Goal: Task Accomplishment & Management: Manage account settings

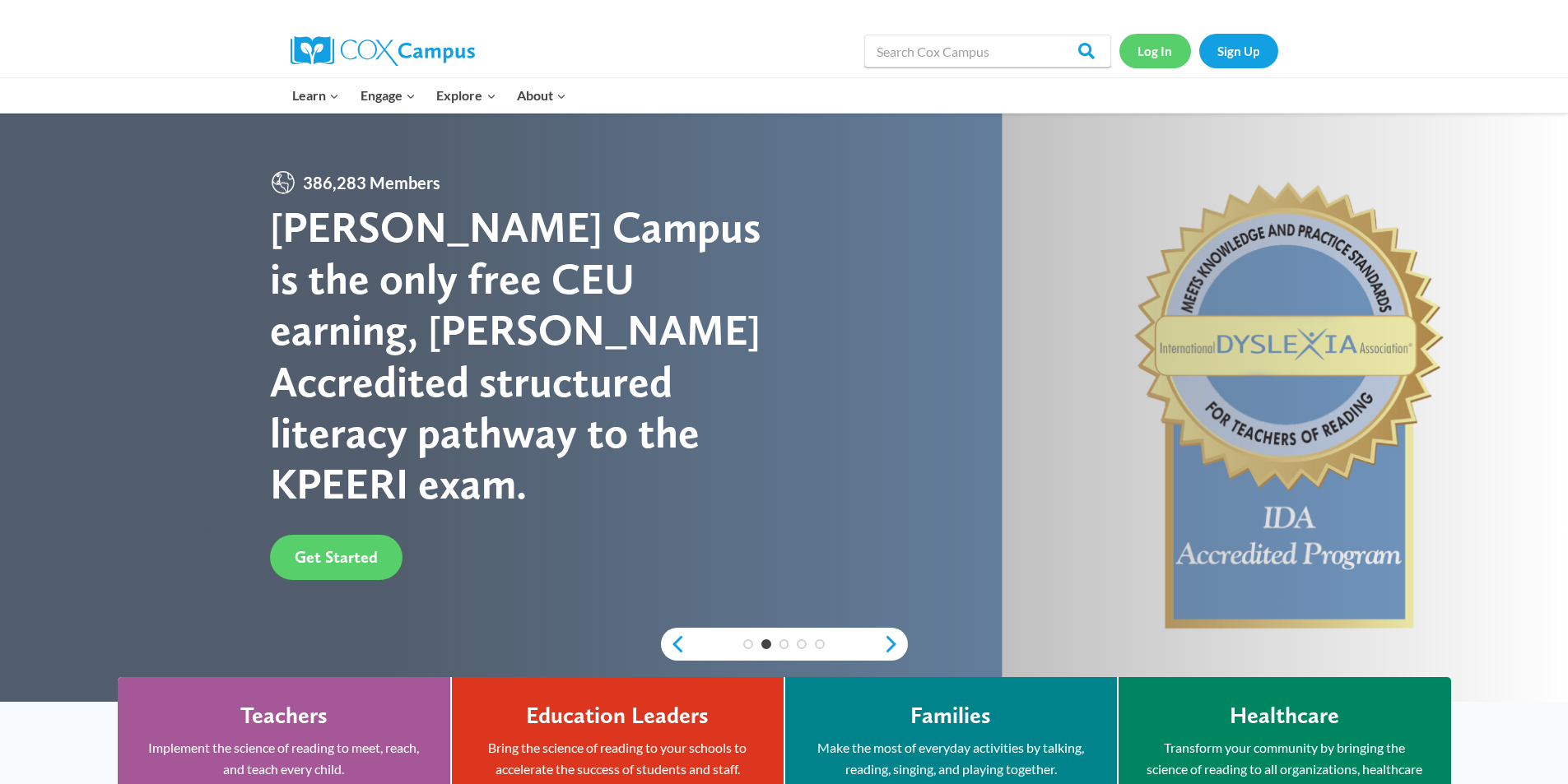
click at [1127, 53] on link "Log In" at bounding box center [1154, 50] width 72 height 33
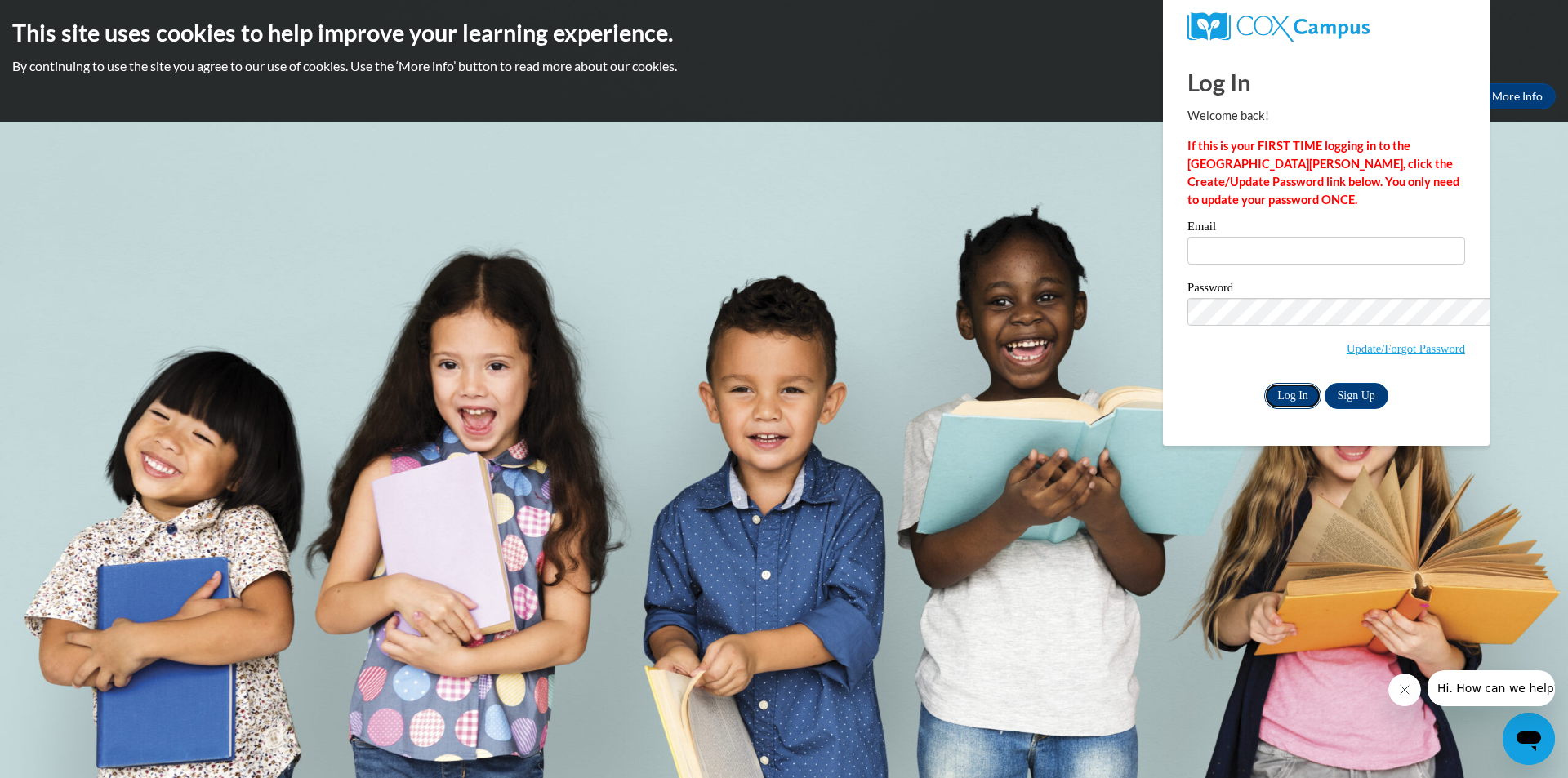
click at [1264, 383] on input "Log In" at bounding box center [1293, 395] width 58 height 26
click at [1414, 84] on button "Okay" at bounding box center [1440, 96] width 52 height 26
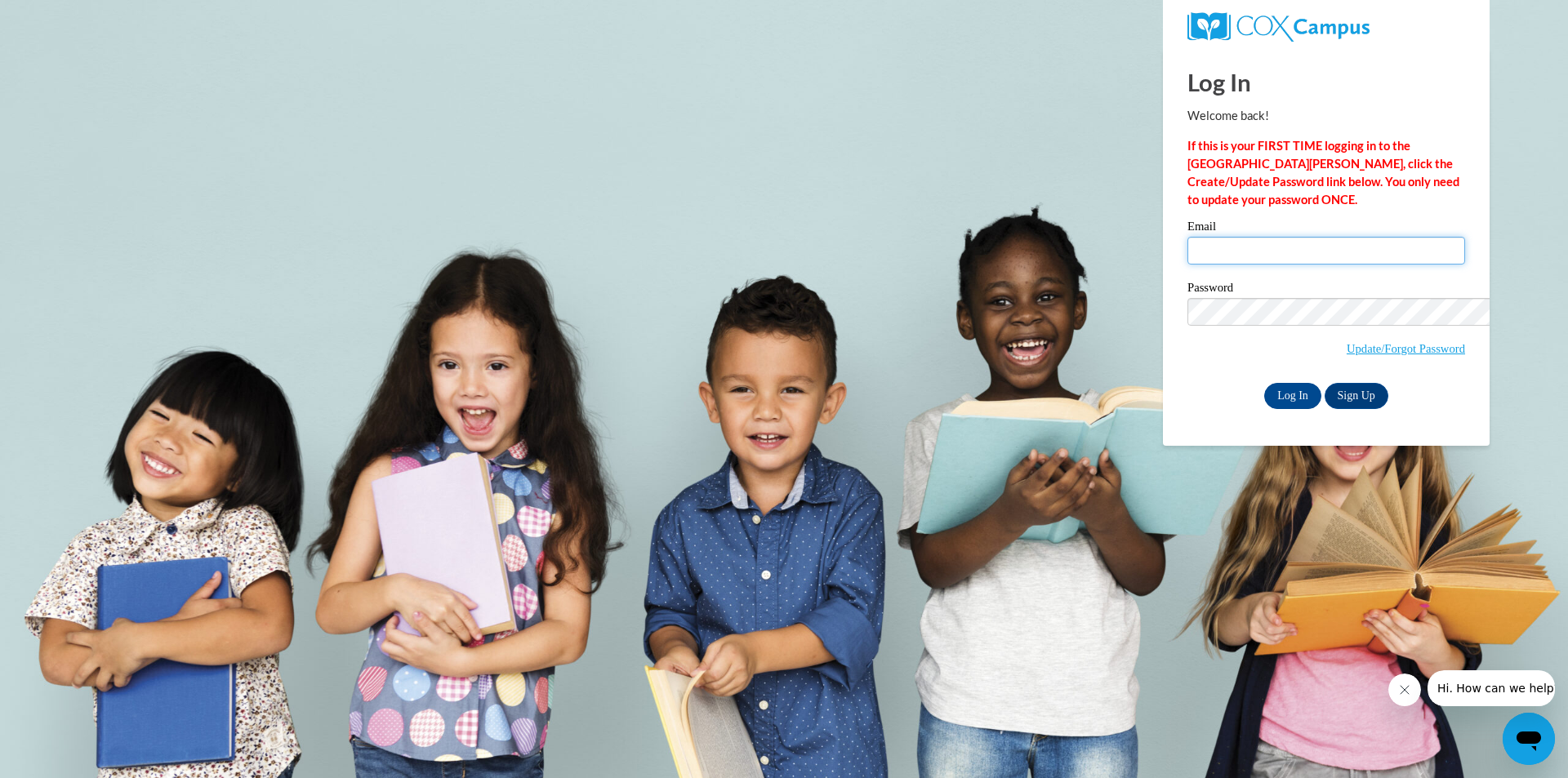
click at [1188, 237] on input "Email" at bounding box center [1326, 251] width 278 height 28
click at [1264, 383] on input "Log In" at bounding box center [1293, 395] width 58 height 26
click at [1324, 383] on link "Sign Up" at bounding box center [1356, 395] width 64 height 26
click at [1188, 237] on input "Email" at bounding box center [1326, 251] width 278 height 28
type input "emcrosby1999@gmail.com"
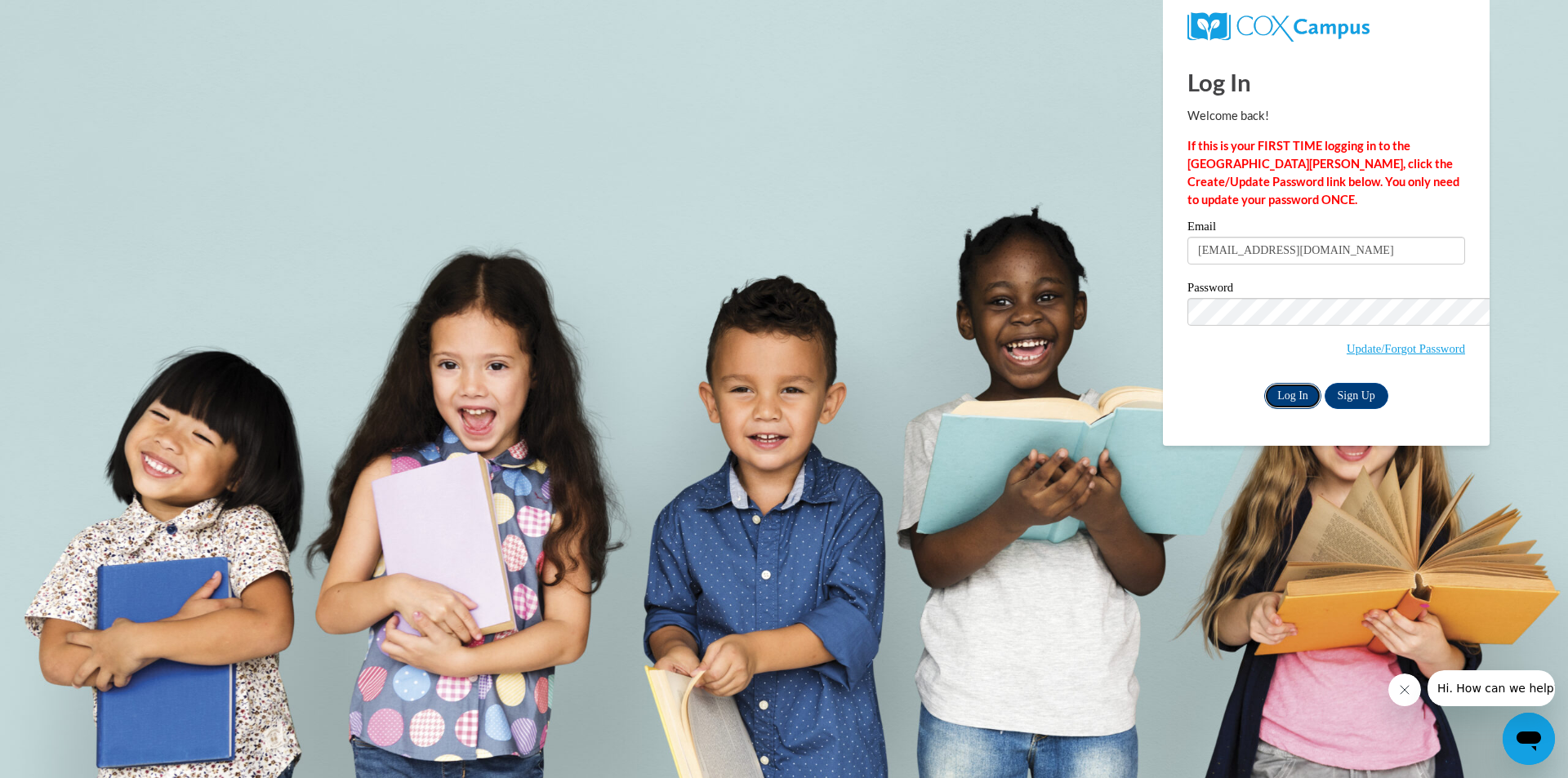
click at [1264, 383] on input "Log In" at bounding box center [1293, 395] width 58 height 26
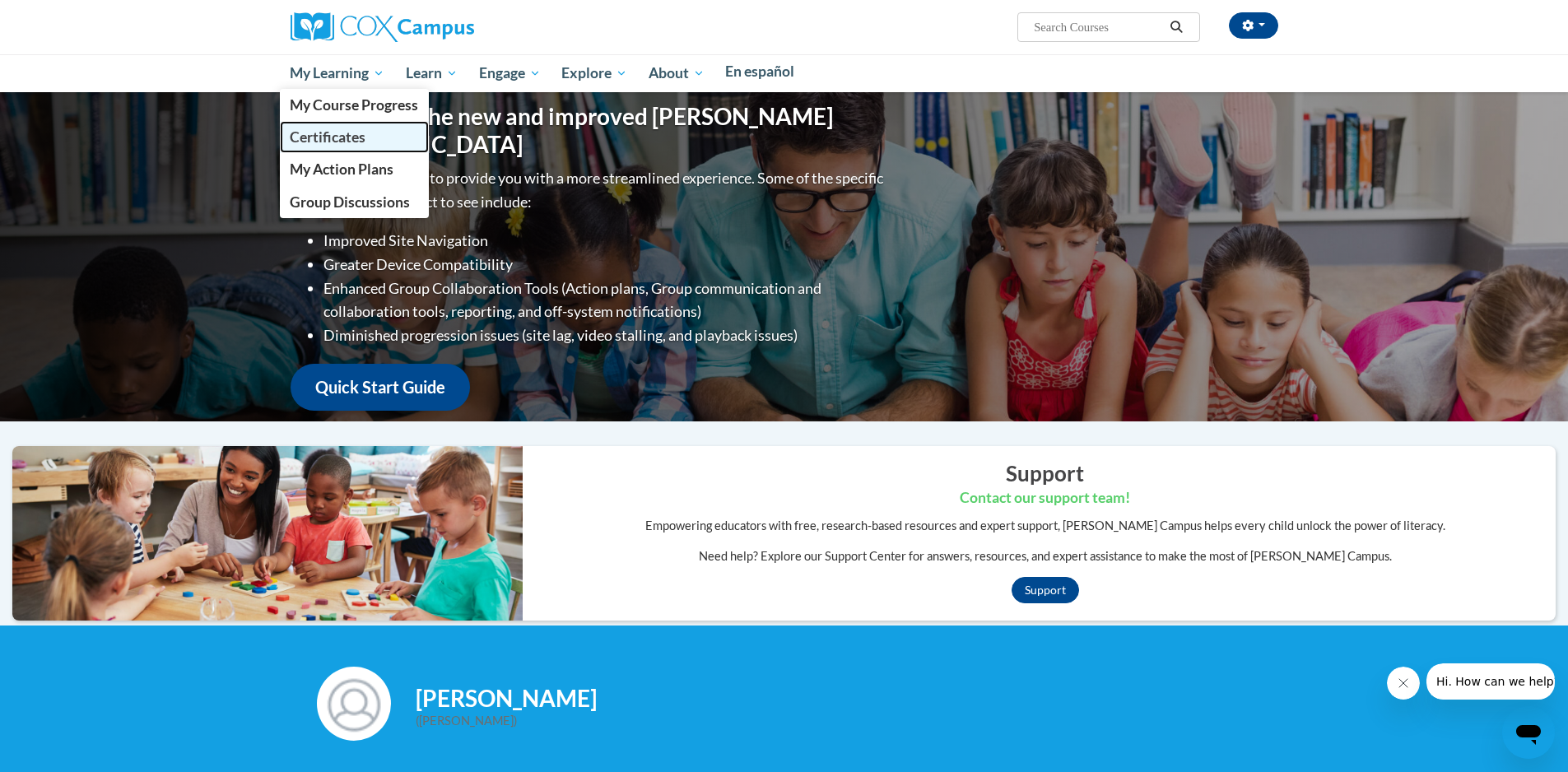
click at [366, 130] on span "Certificates" at bounding box center [328, 137] width 76 height 17
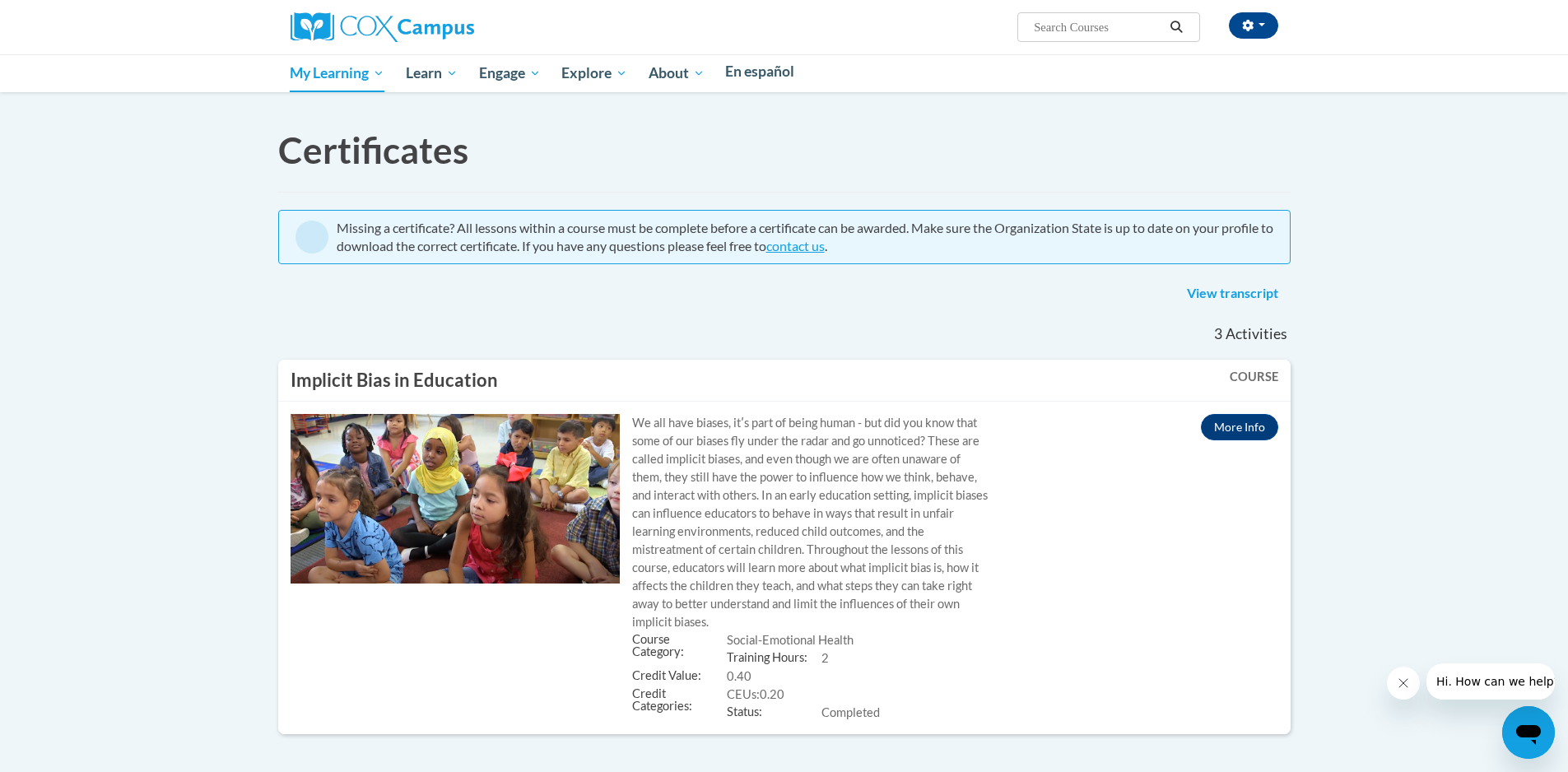
click at [0, 0] on link "Home" at bounding box center [0, 0] width 0 height 0
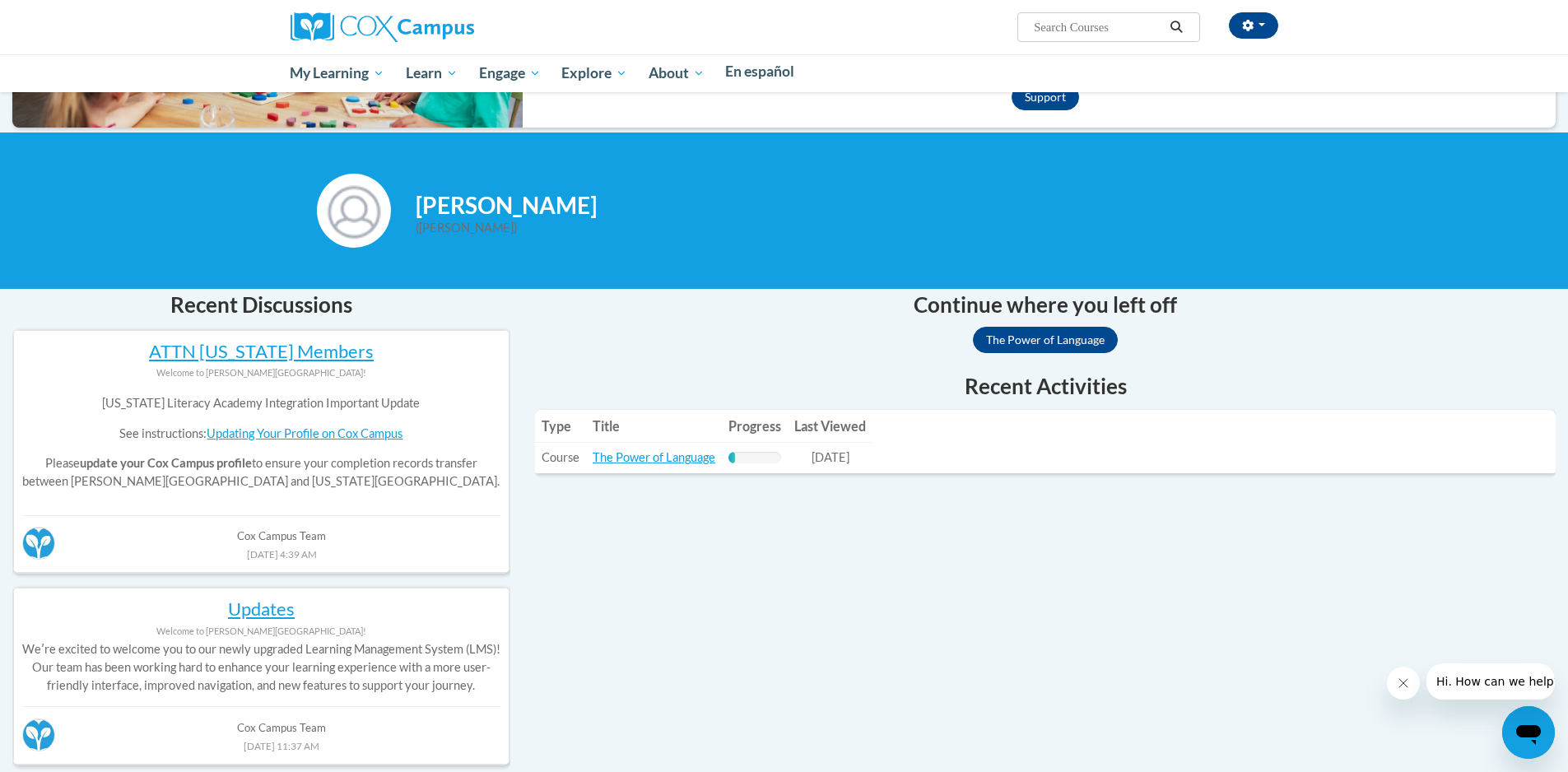
scroll to position [493, 0]
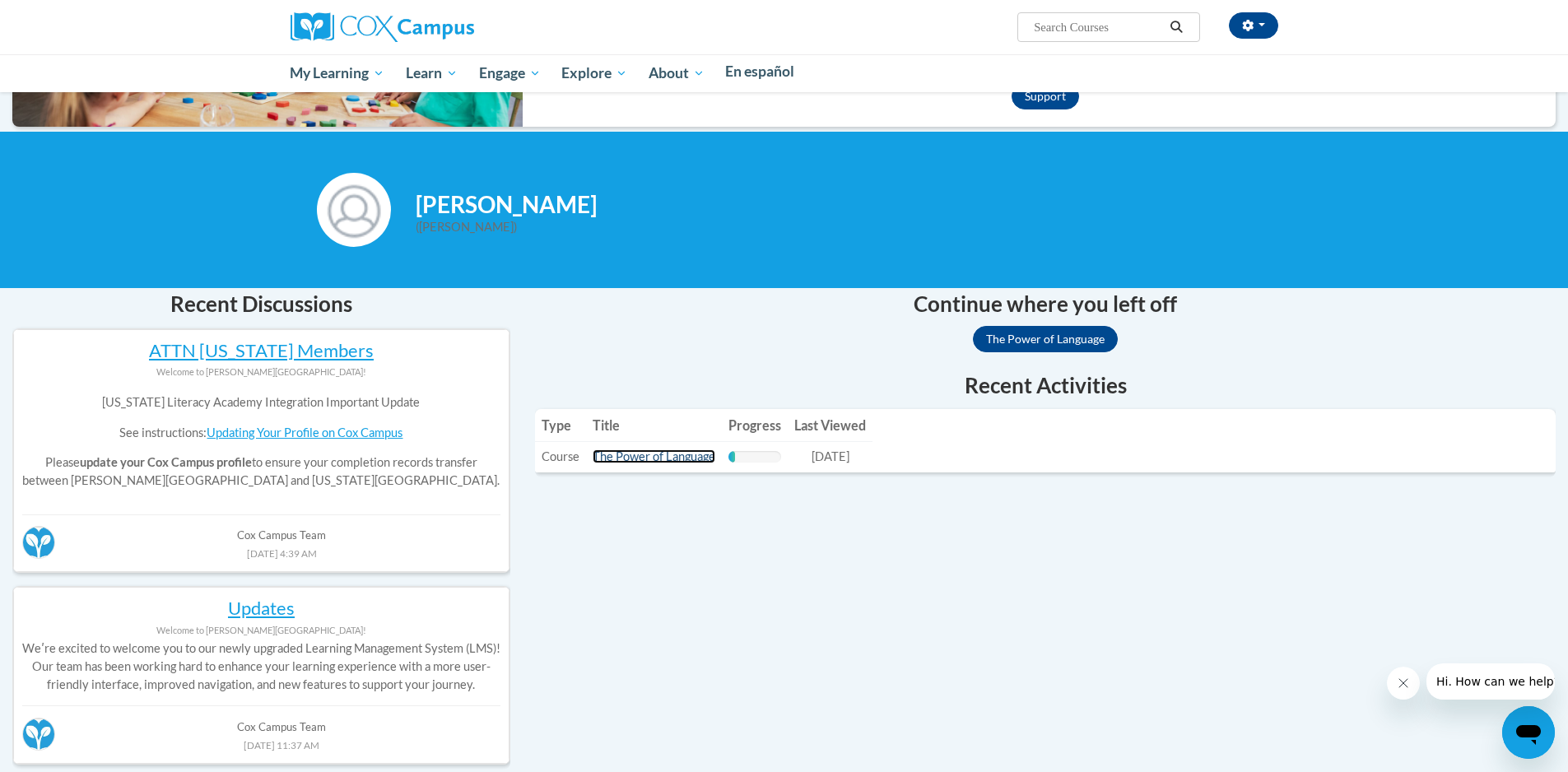
click at [715, 463] on link "The Power of Language" at bounding box center [653, 455] width 122 height 14
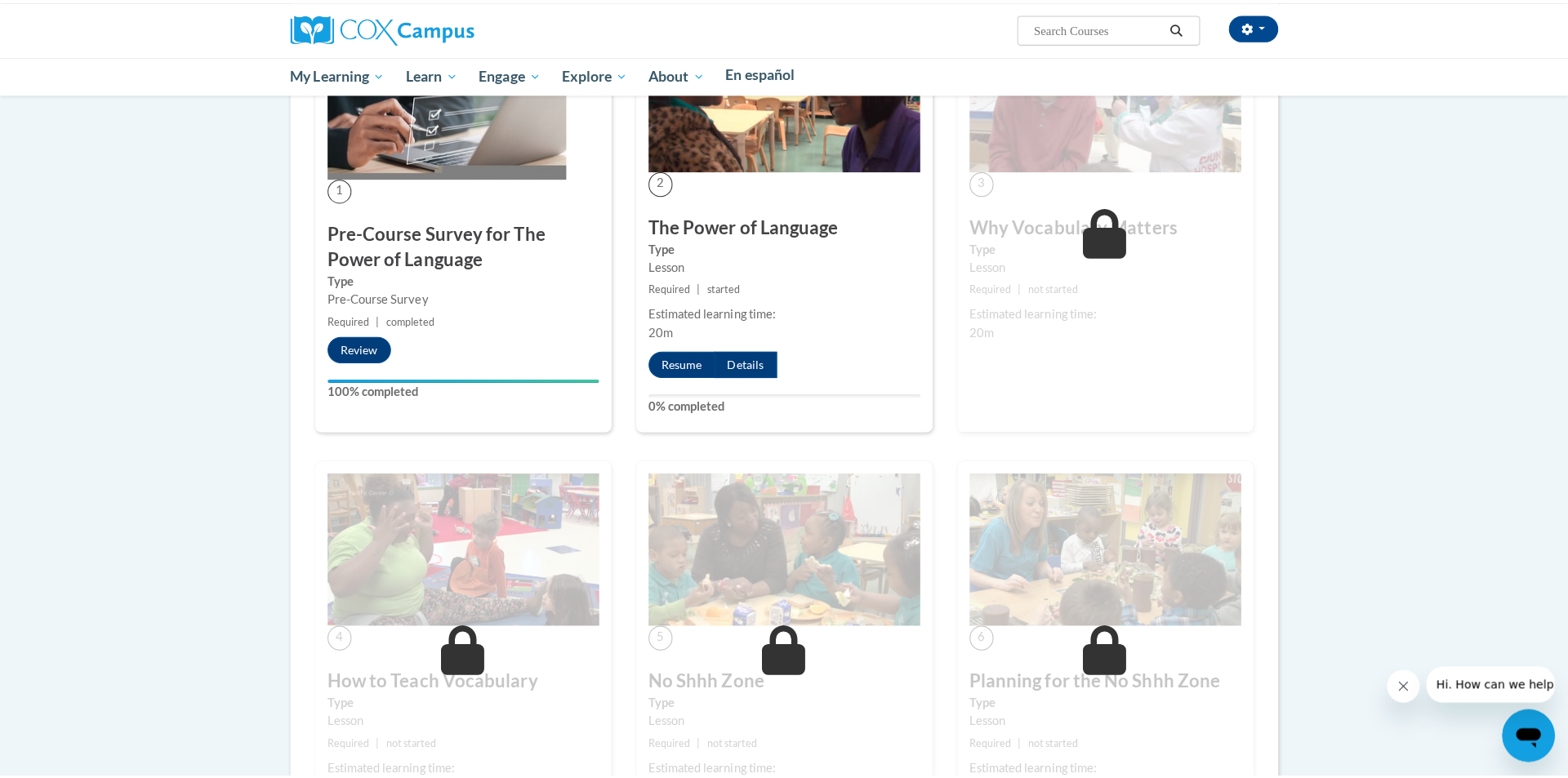
scroll to position [1224, 0]
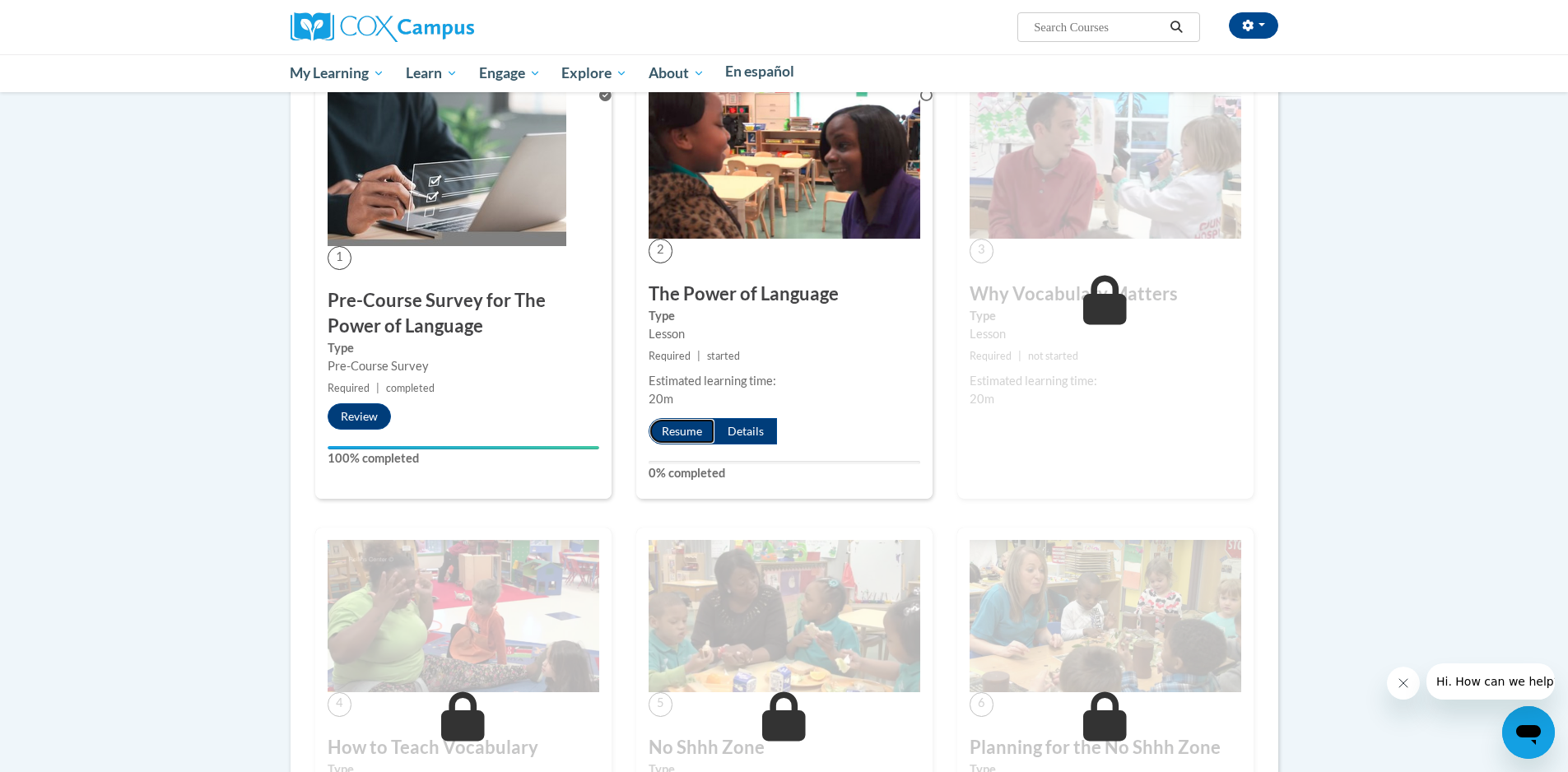
click at [700, 444] on button "Resume" at bounding box center [682, 431] width 67 height 26
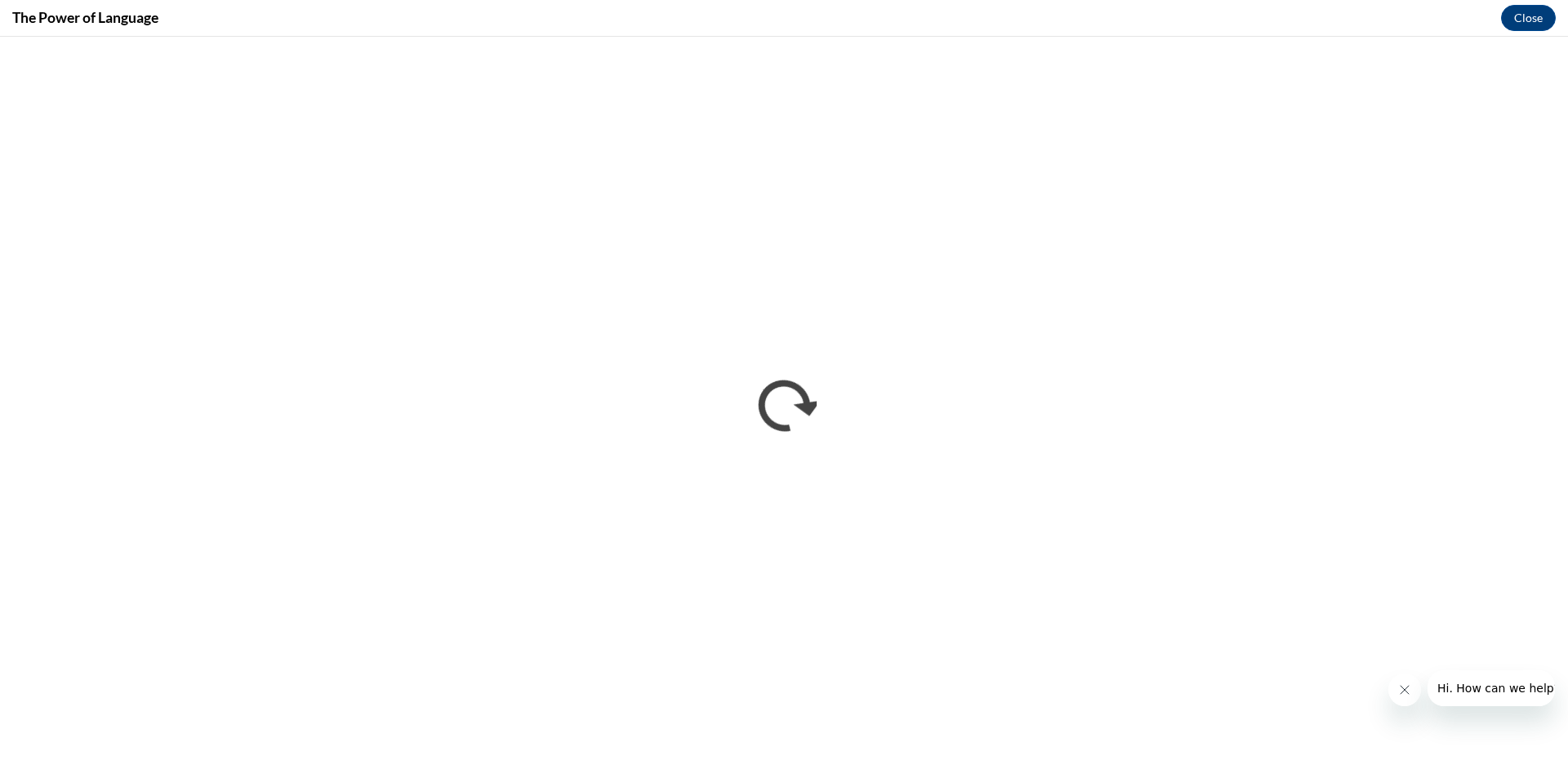
scroll to position [0, 0]
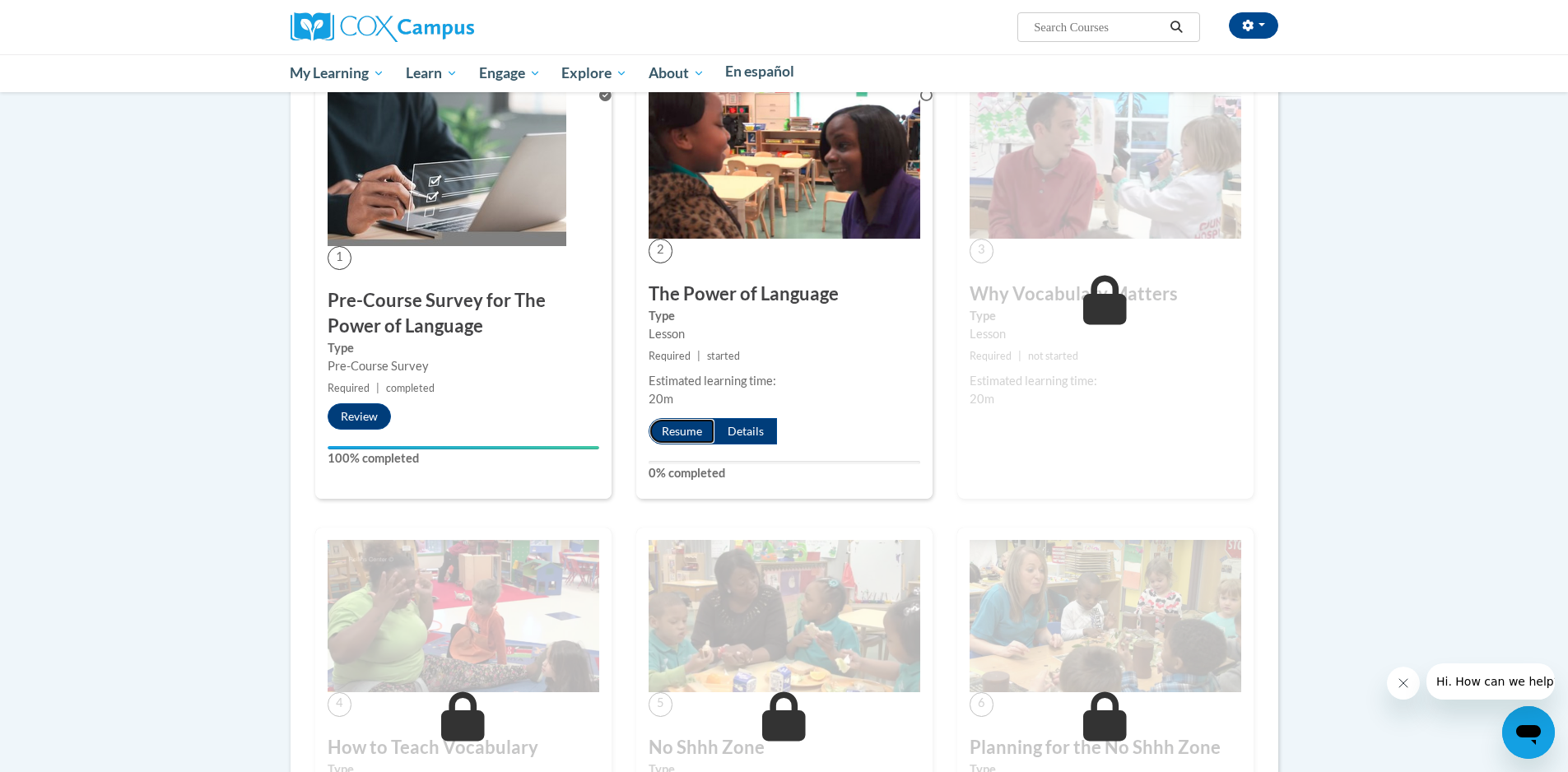
click at [690, 444] on button "Resume" at bounding box center [682, 431] width 67 height 26
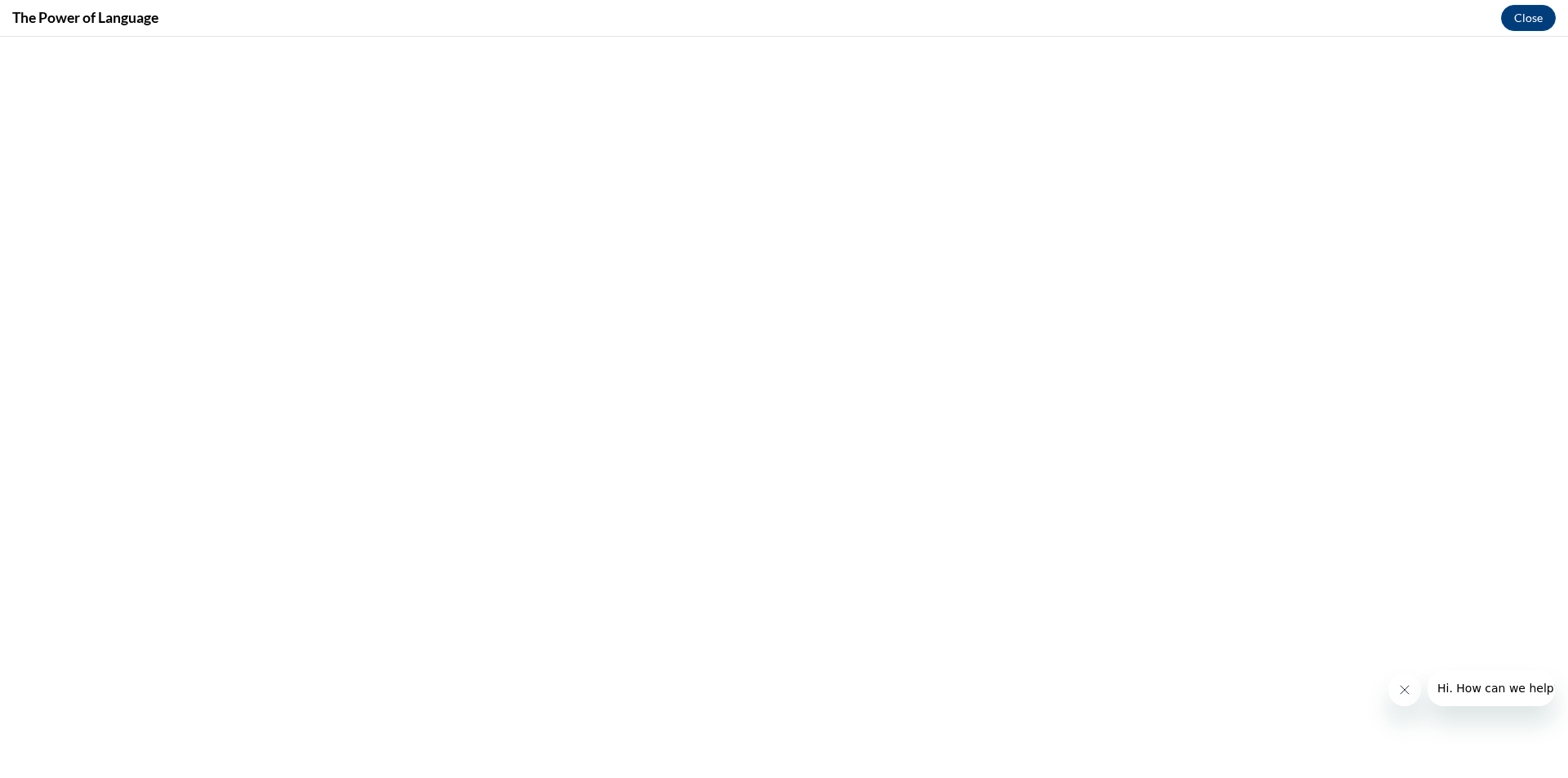
click at [1409, 699] on button "Close message from company" at bounding box center [1404, 690] width 32 height 32
